Goal: Obtain resource: Obtain resource

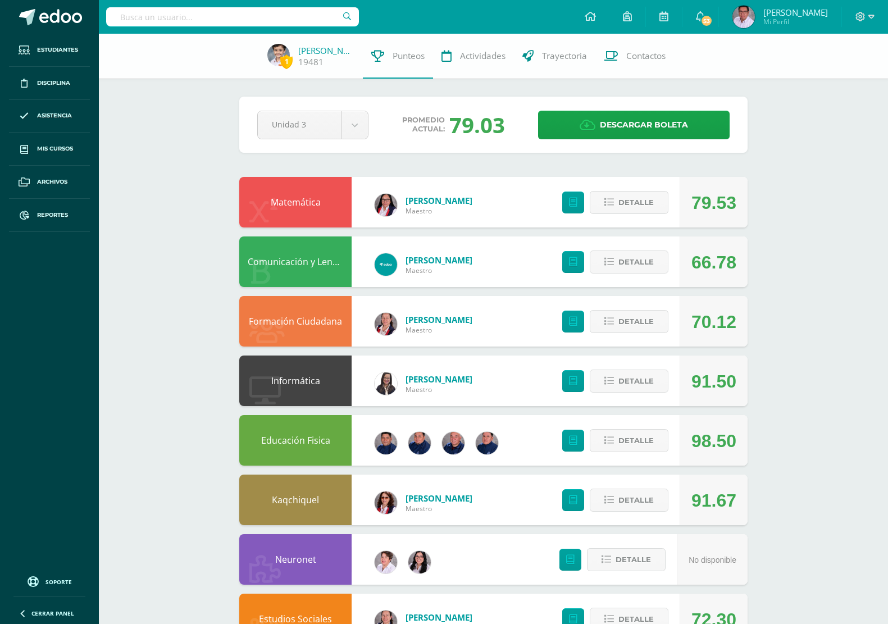
scroll to position [281, 0]
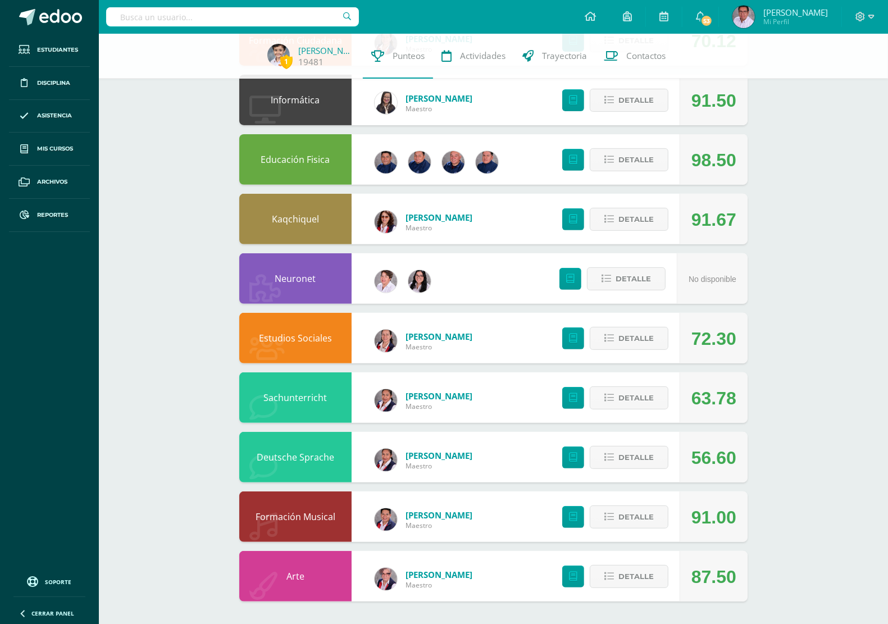
click at [259, 13] on input "text" at bounding box center [232, 16] width 253 height 19
click at [254, 23] on input "text" at bounding box center [232, 16] width 253 height 19
type input "[PERSON_NAME]"
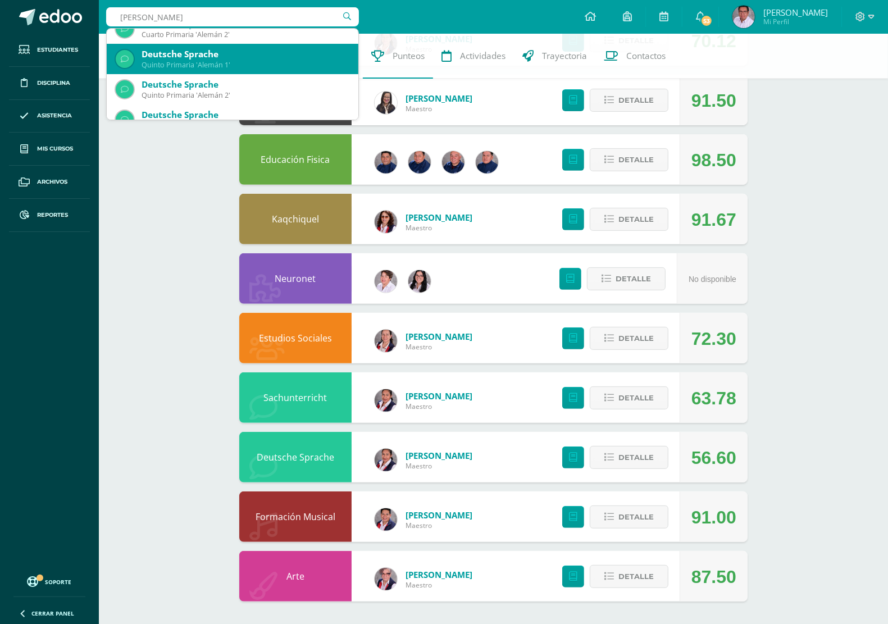
scroll to position [70, 0]
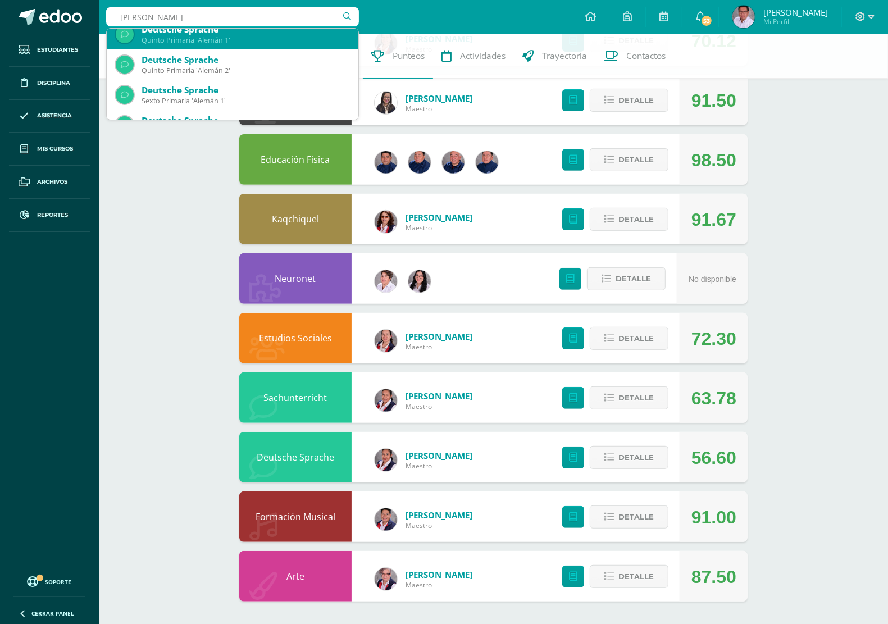
click at [225, 39] on div "Quinto Primaria 'Alemán 1'" at bounding box center [246, 40] width 208 height 10
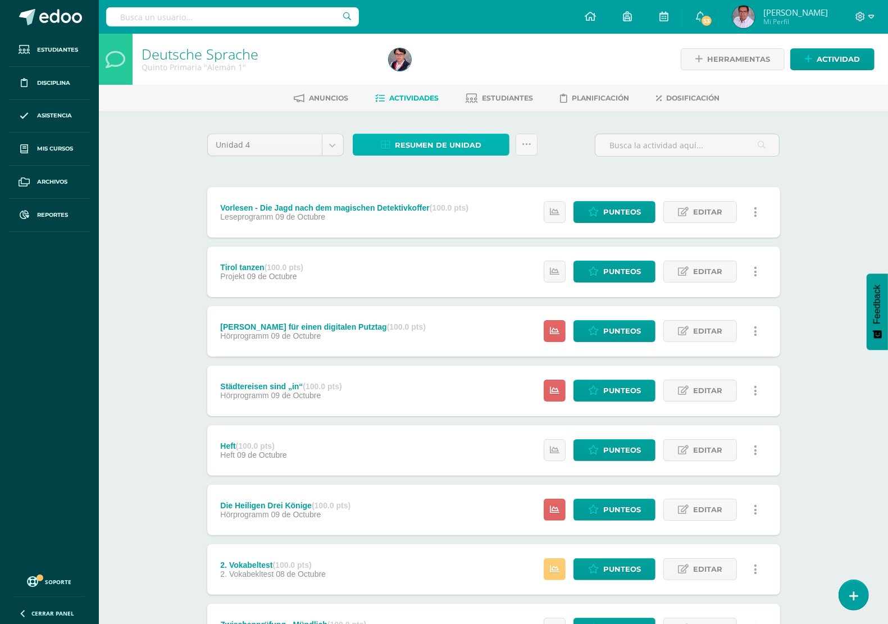
click at [467, 142] on span "Resumen de unidad" at bounding box center [438, 145] width 86 height 21
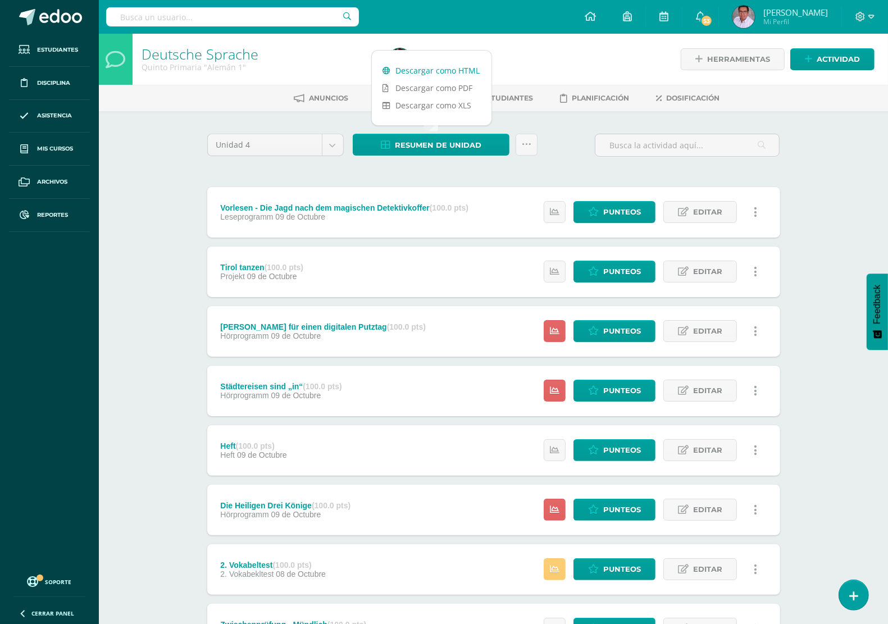
click at [448, 70] on link "Descargar como HTML" at bounding box center [432, 70] width 120 height 17
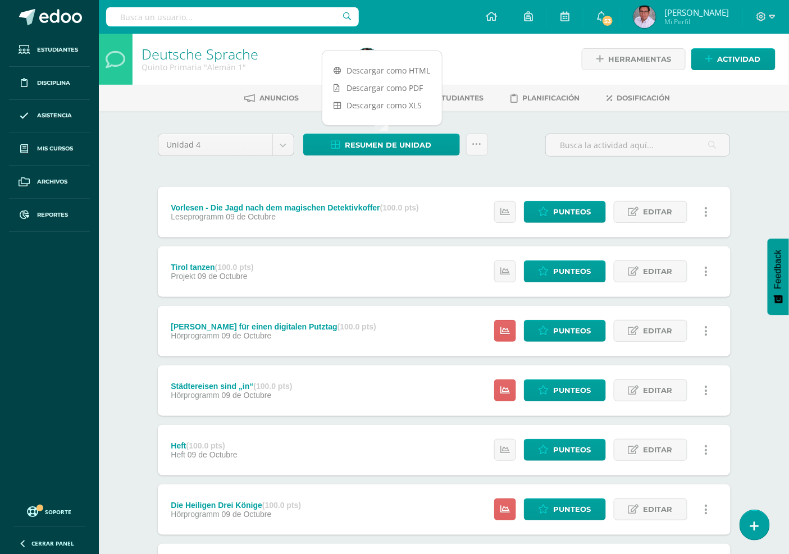
click at [260, 25] on input "text" at bounding box center [232, 16] width 253 height 19
type input "sach"
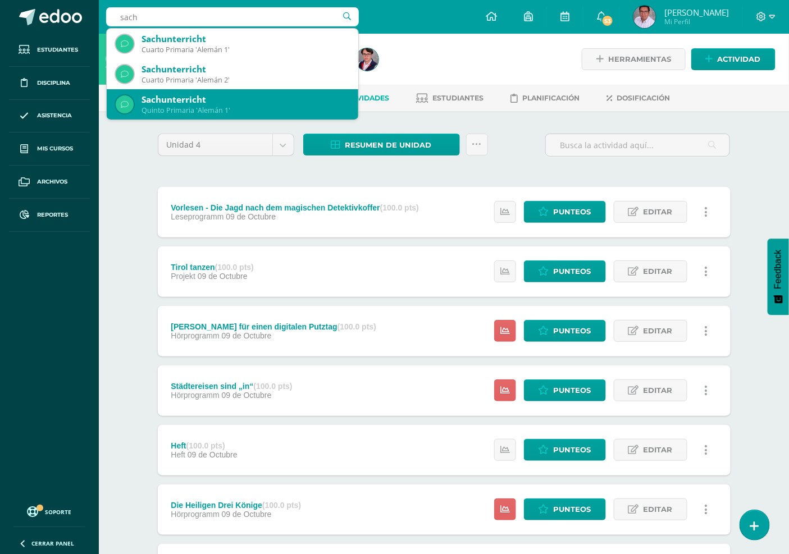
click at [232, 103] on div "Sachunterricht" at bounding box center [246, 100] width 208 height 12
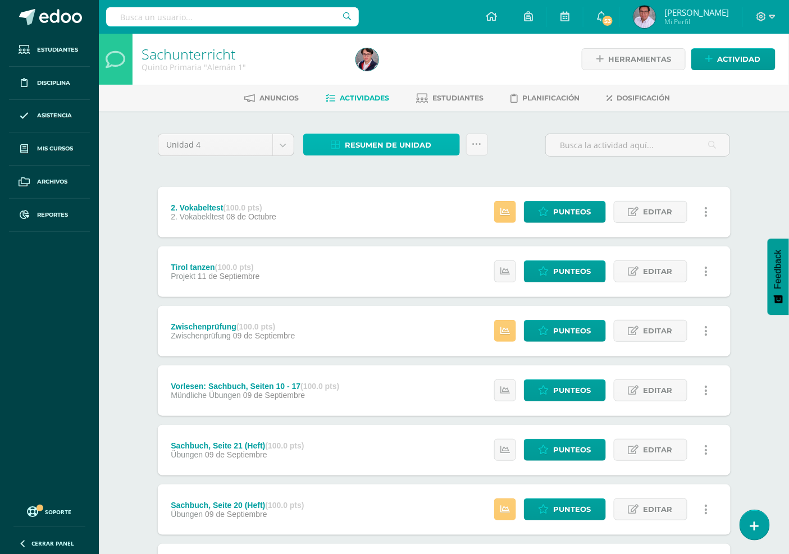
click at [406, 143] on span "Resumen de unidad" at bounding box center [388, 145] width 86 height 21
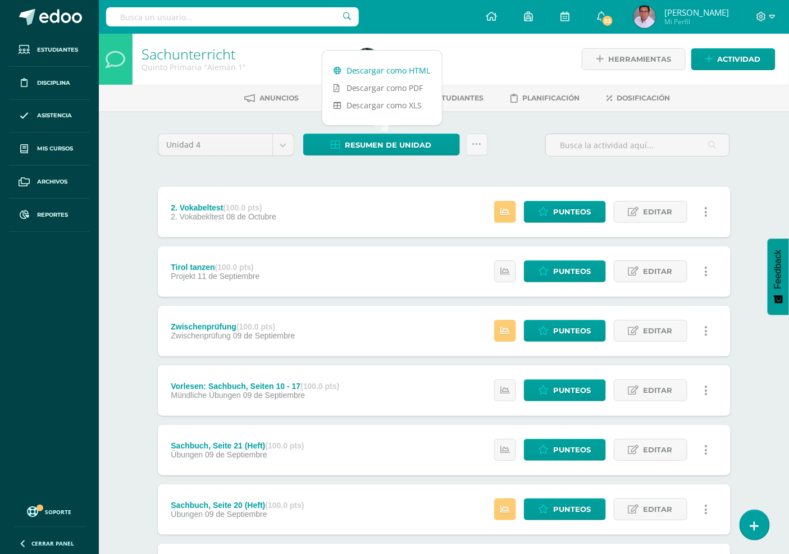
click at [377, 71] on link "Descargar como HTML" at bounding box center [382, 70] width 120 height 17
click at [223, 15] on input "text" at bounding box center [232, 16] width 253 height 19
type input "[PERSON_NAME]"
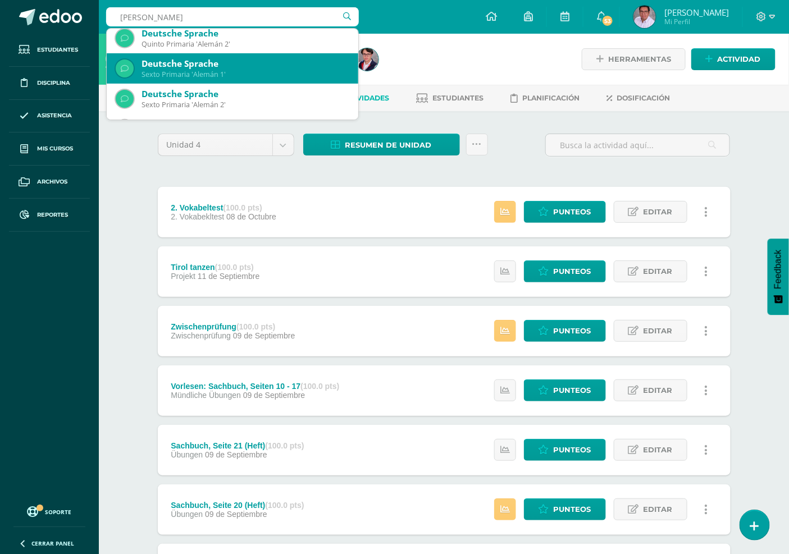
scroll to position [125, 0]
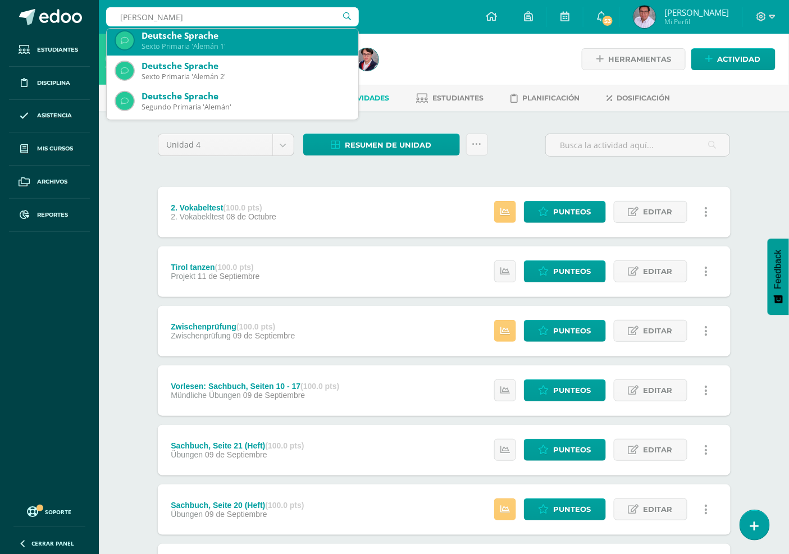
click at [223, 47] on div "Sexto Primaria 'Alemán 1'" at bounding box center [246, 47] width 208 height 10
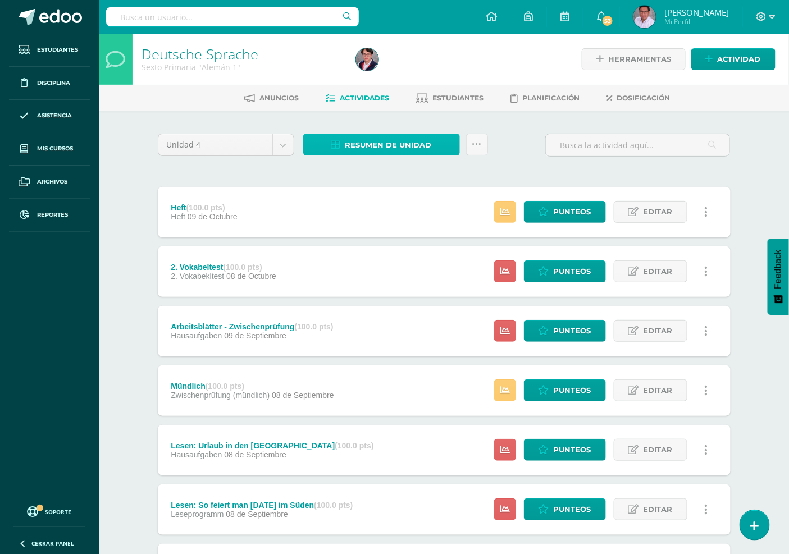
click at [409, 143] on span "Resumen de unidad" at bounding box center [388, 145] width 86 height 21
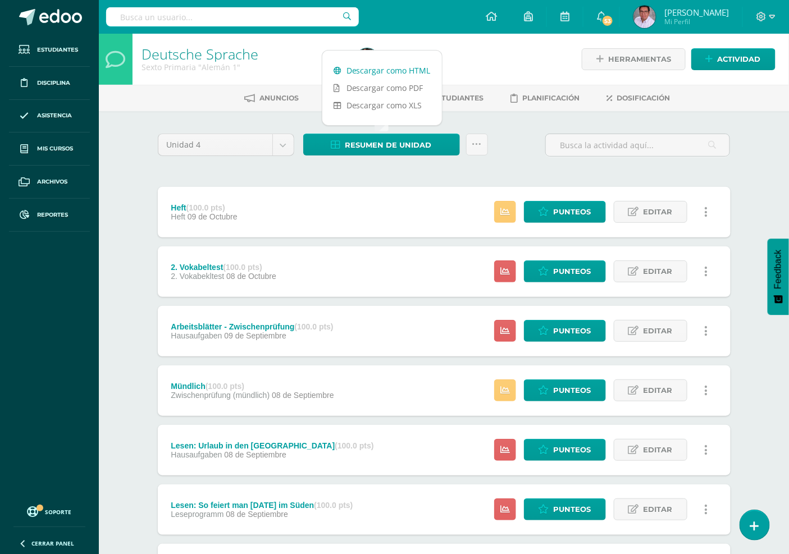
click at [390, 71] on link "Descargar como HTML" at bounding box center [382, 70] width 120 height 17
